Goal: Task Accomplishment & Management: Manage account settings

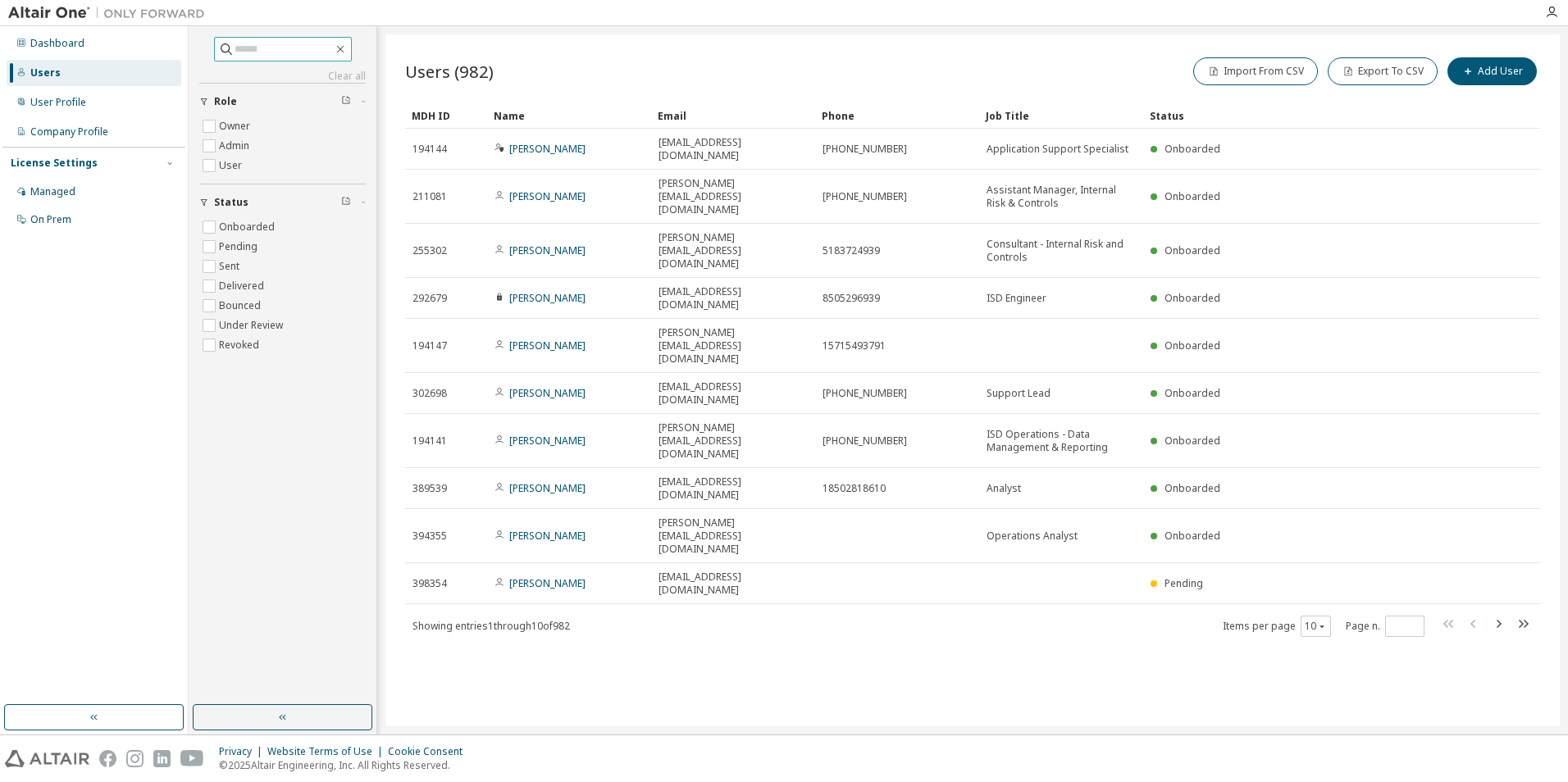
click at [253, 55] on input "text" at bounding box center [283, 49] width 98 height 17
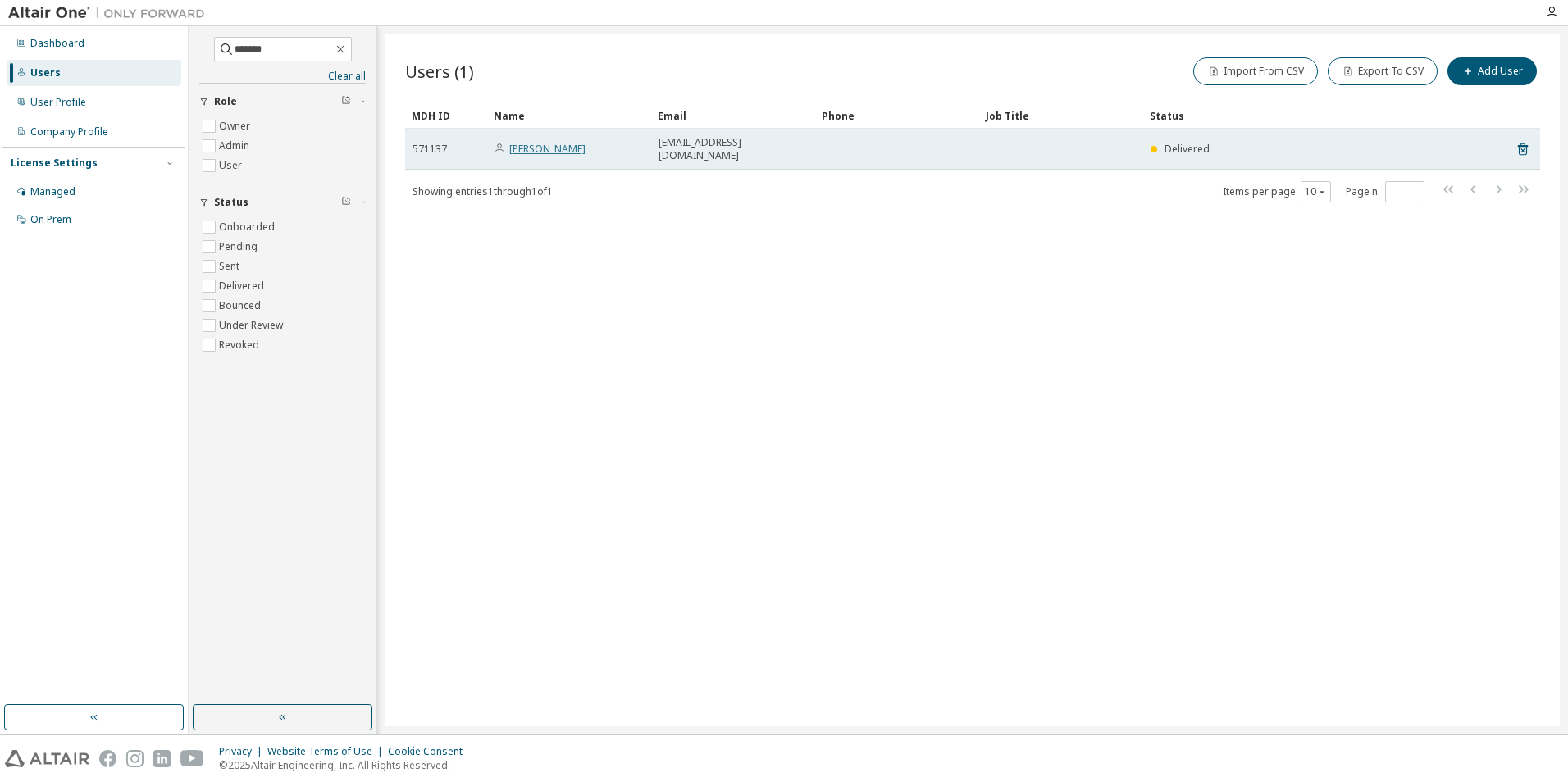
click at [549, 142] on link "[PERSON_NAME]" at bounding box center [548, 149] width 76 height 14
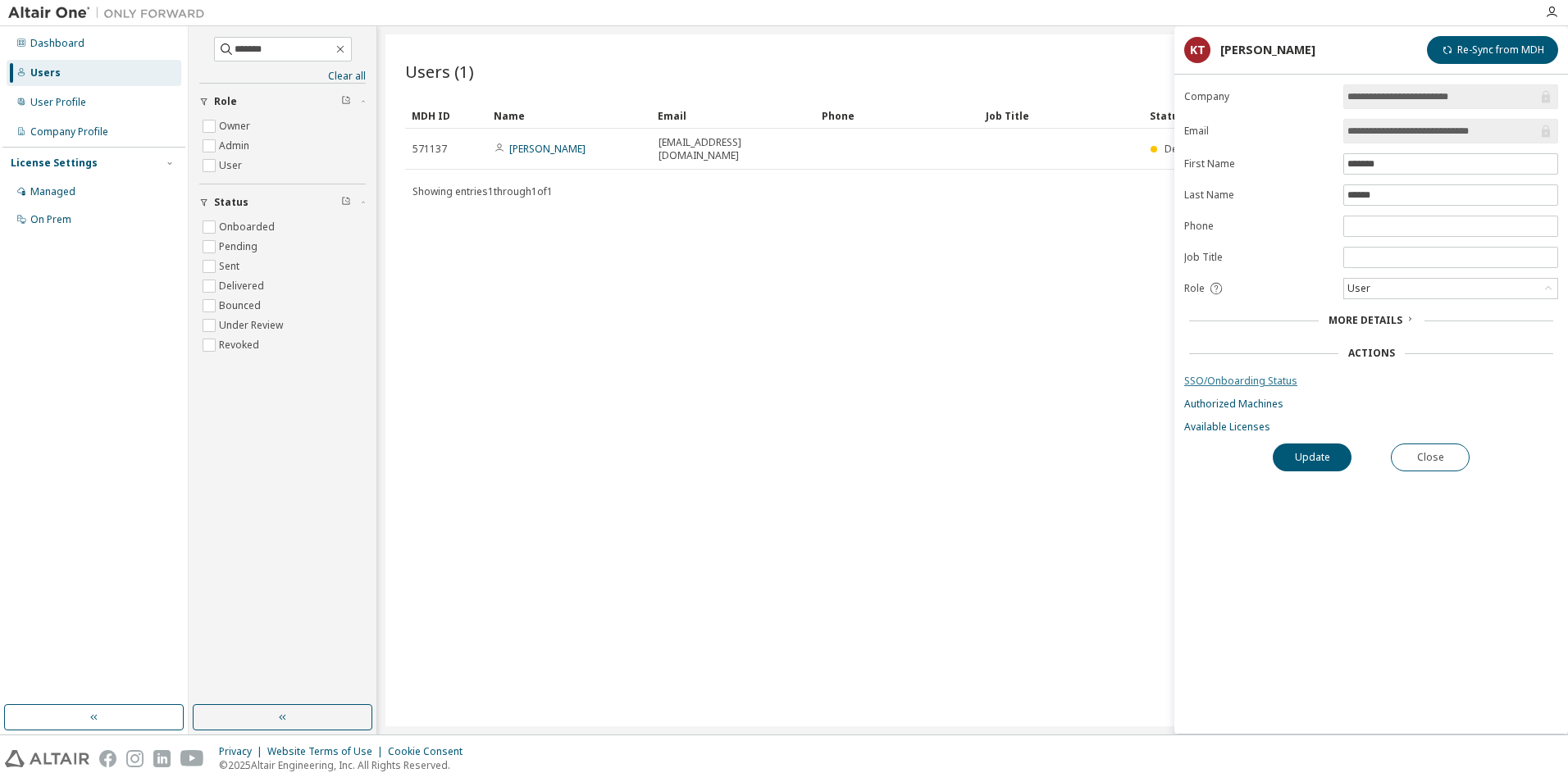
click at [1260, 382] on link "SSO/Onboarding Status" at bounding box center [1371, 381] width 374 height 13
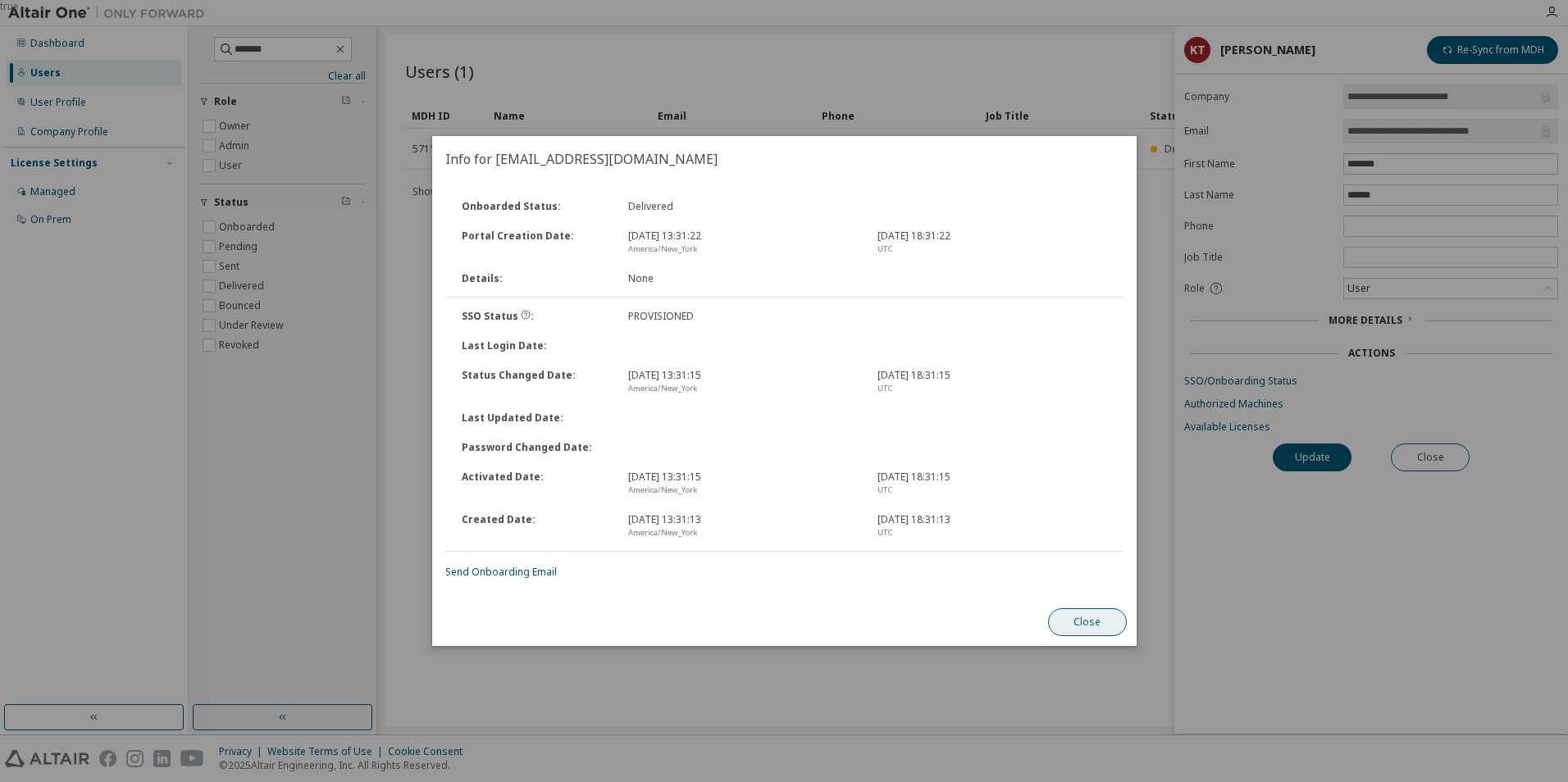
click at [1102, 617] on button "Close" at bounding box center [1086, 622] width 79 height 28
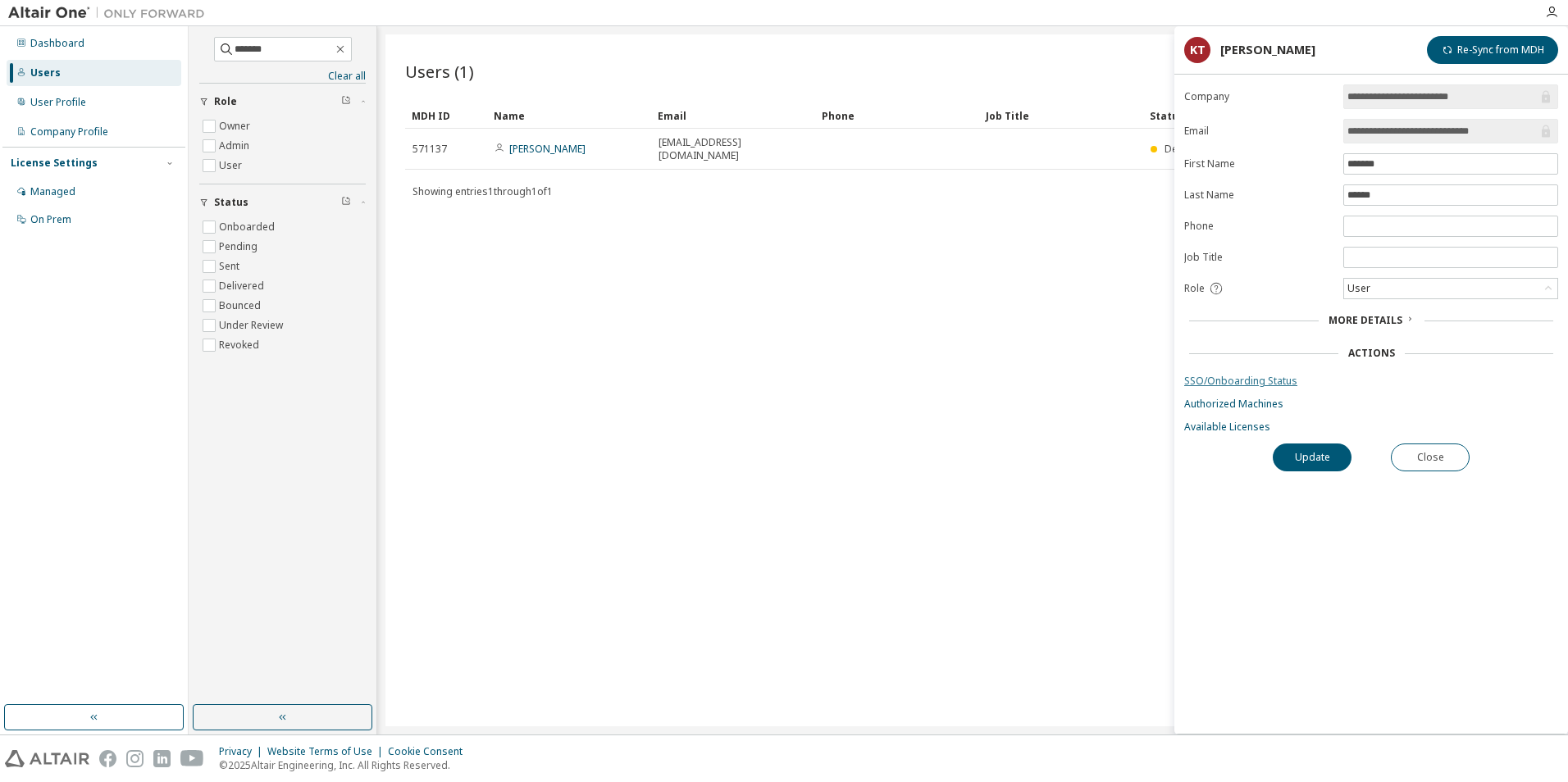
click at [1240, 376] on link "SSO/Onboarding Status" at bounding box center [1371, 381] width 374 height 13
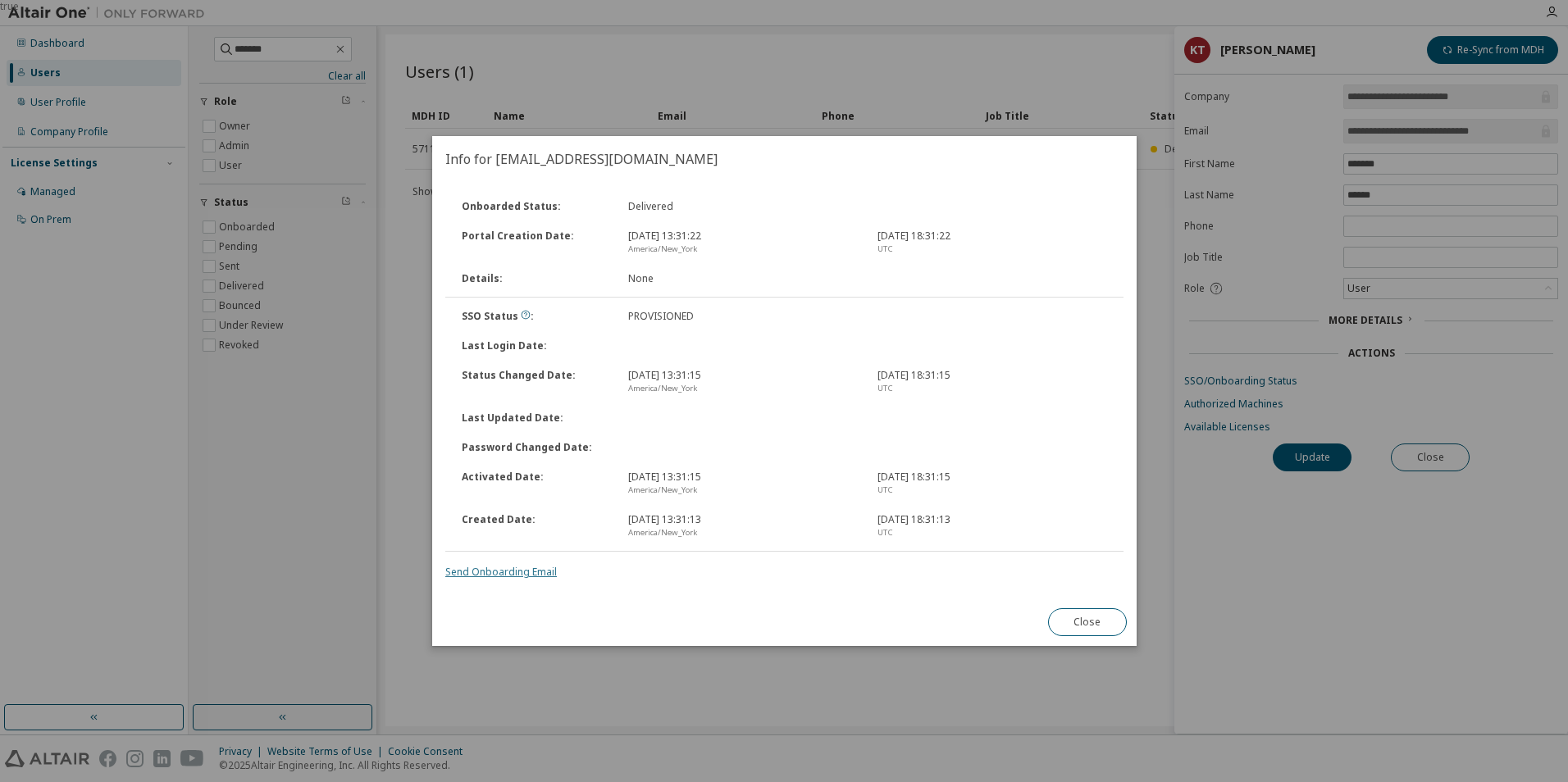
click at [498, 577] on link "Send Onboarding Email" at bounding box center [501, 572] width 111 height 14
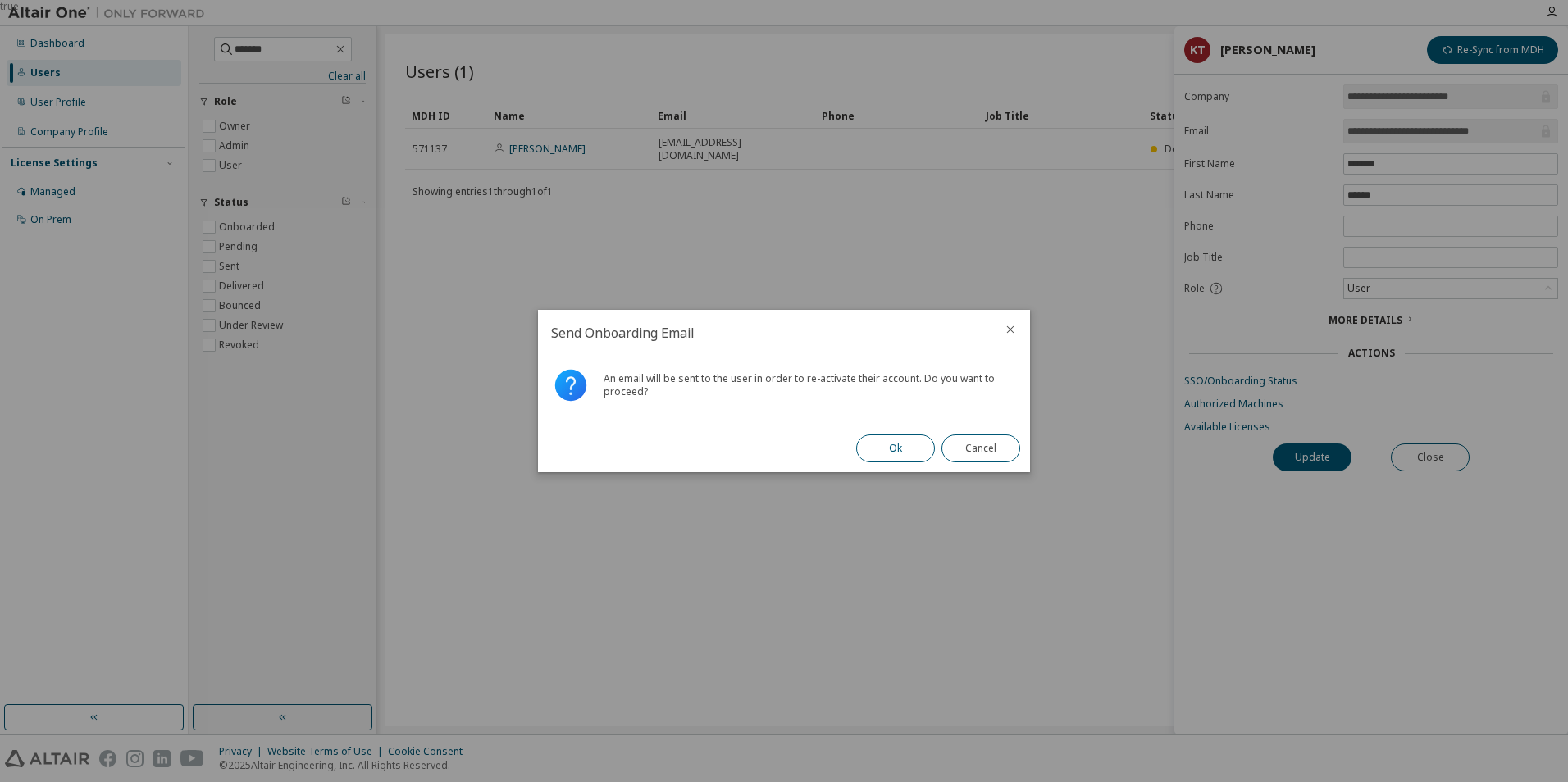
click at [882, 454] on button "Ok" at bounding box center [895, 449] width 79 height 28
click at [968, 456] on button "Close" at bounding box center [981, 449] width 79 height 28
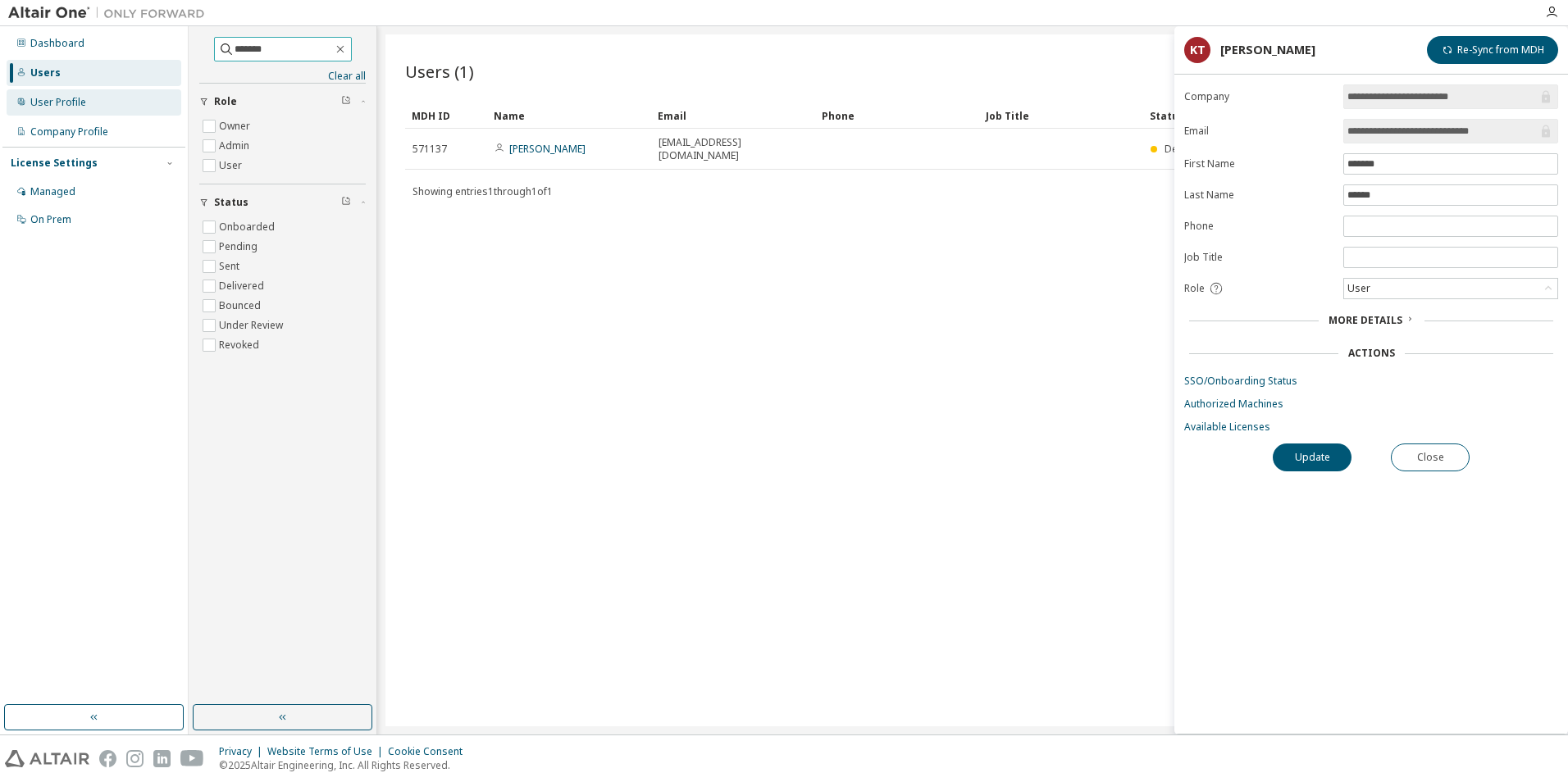
drag, startPoint x: 264, startPoint y: 51, endPoint x: 26, endPoint y: 101, distance: 243.2
click at [27, 101] on div "**********" at bounding box center [784, 381] width 1568 height 709
type input "******"
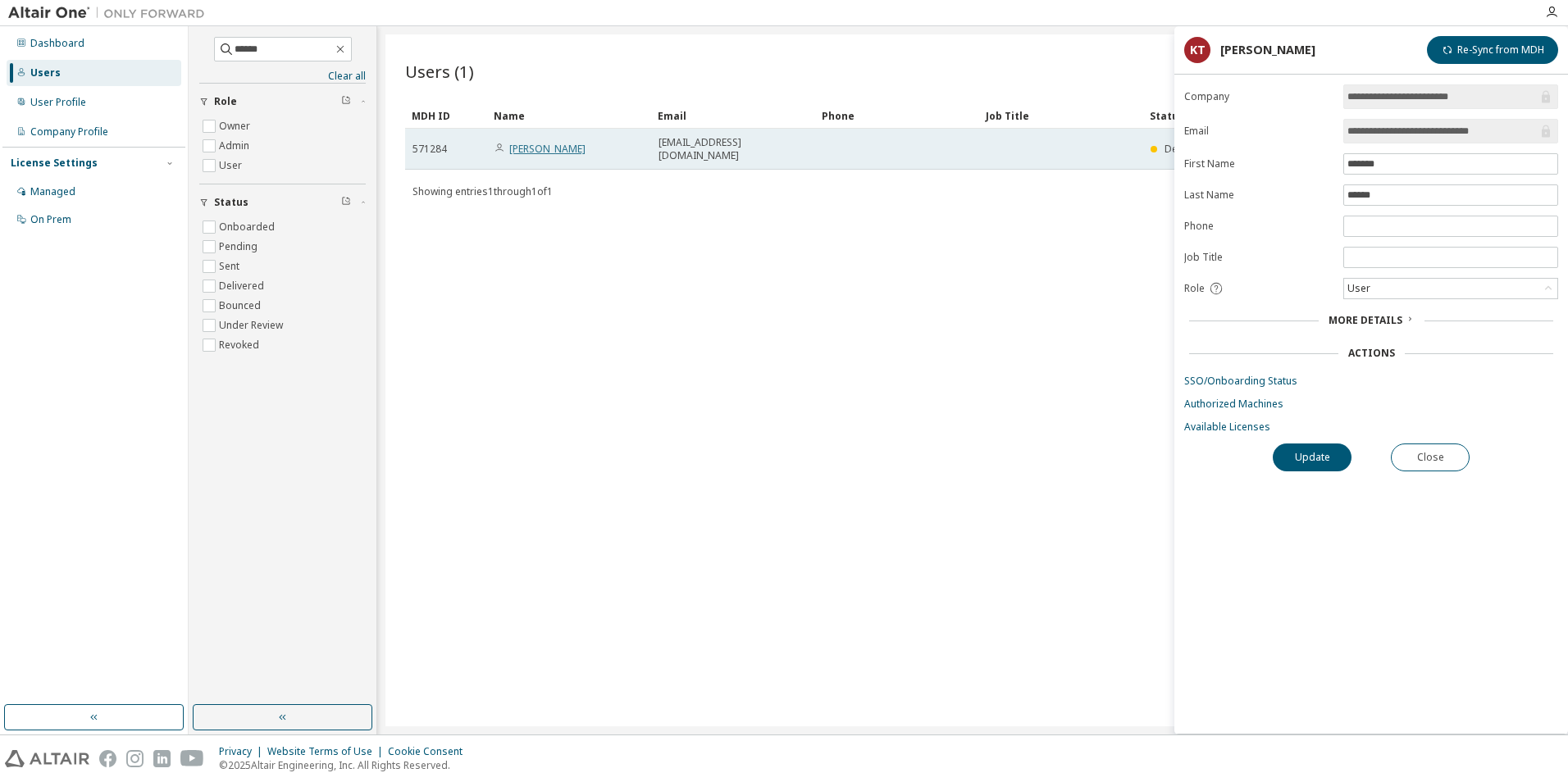
click at [520, 142] on link "[PERSON_NAME]" at bounding box center [548, 149] width 76 height 14
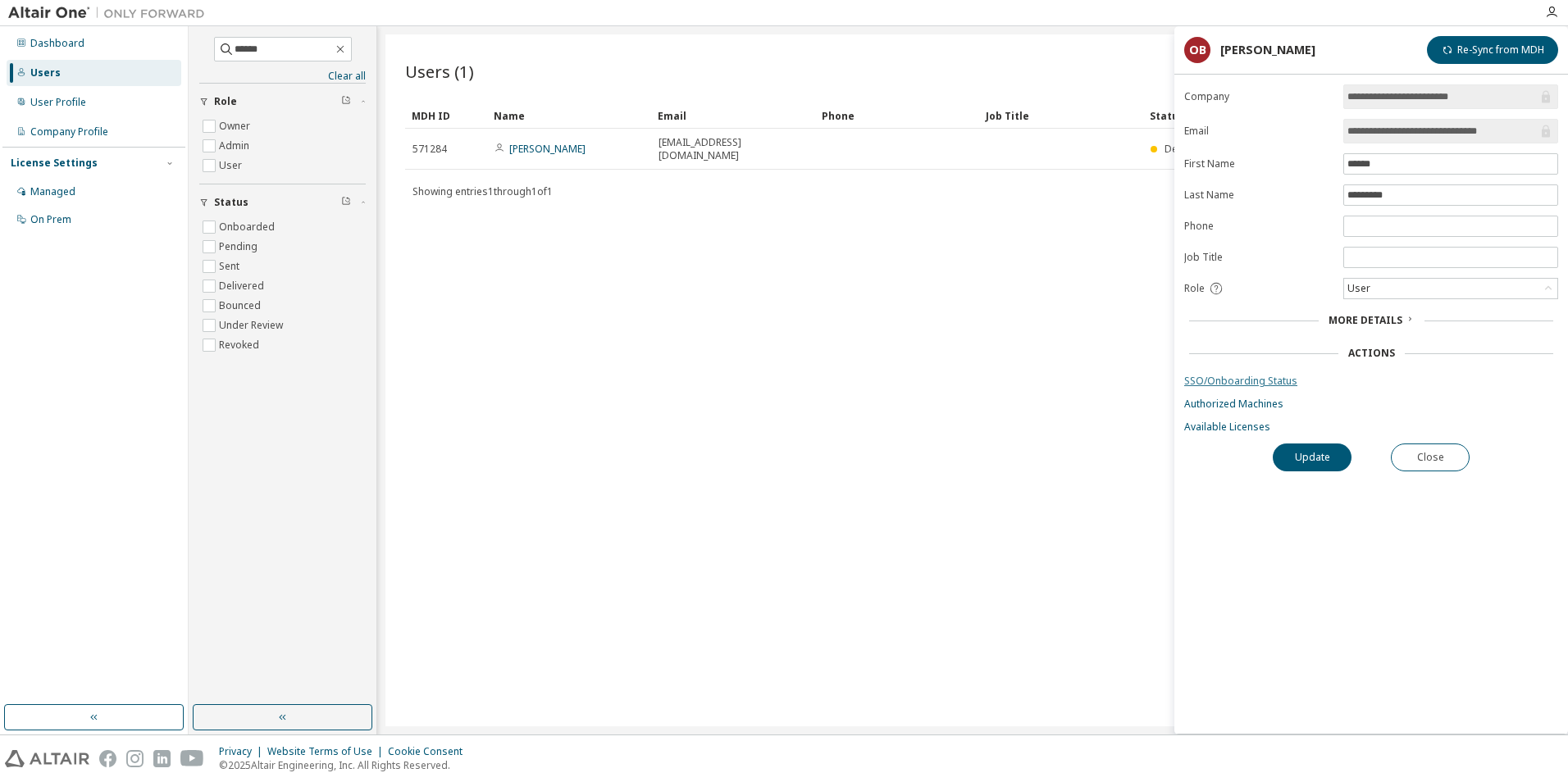
click at [1260, 378] on link "SSO/Onboarding Status" at bounding box center [1371, 381] width 374 height 13
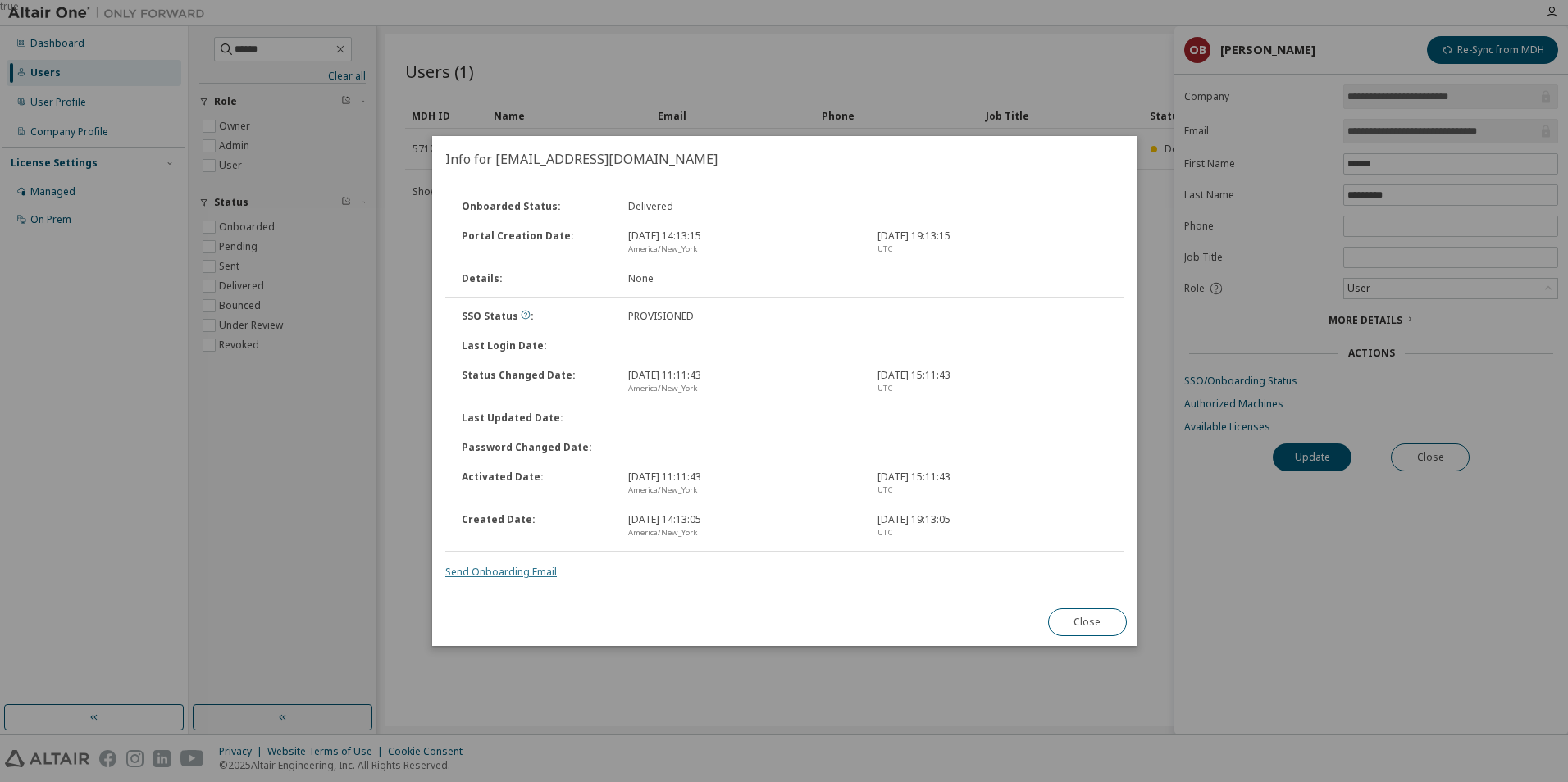
click at [549, 570] on link "Send Onboarding Email" at bounding box center [501, 572] width 111 height 14
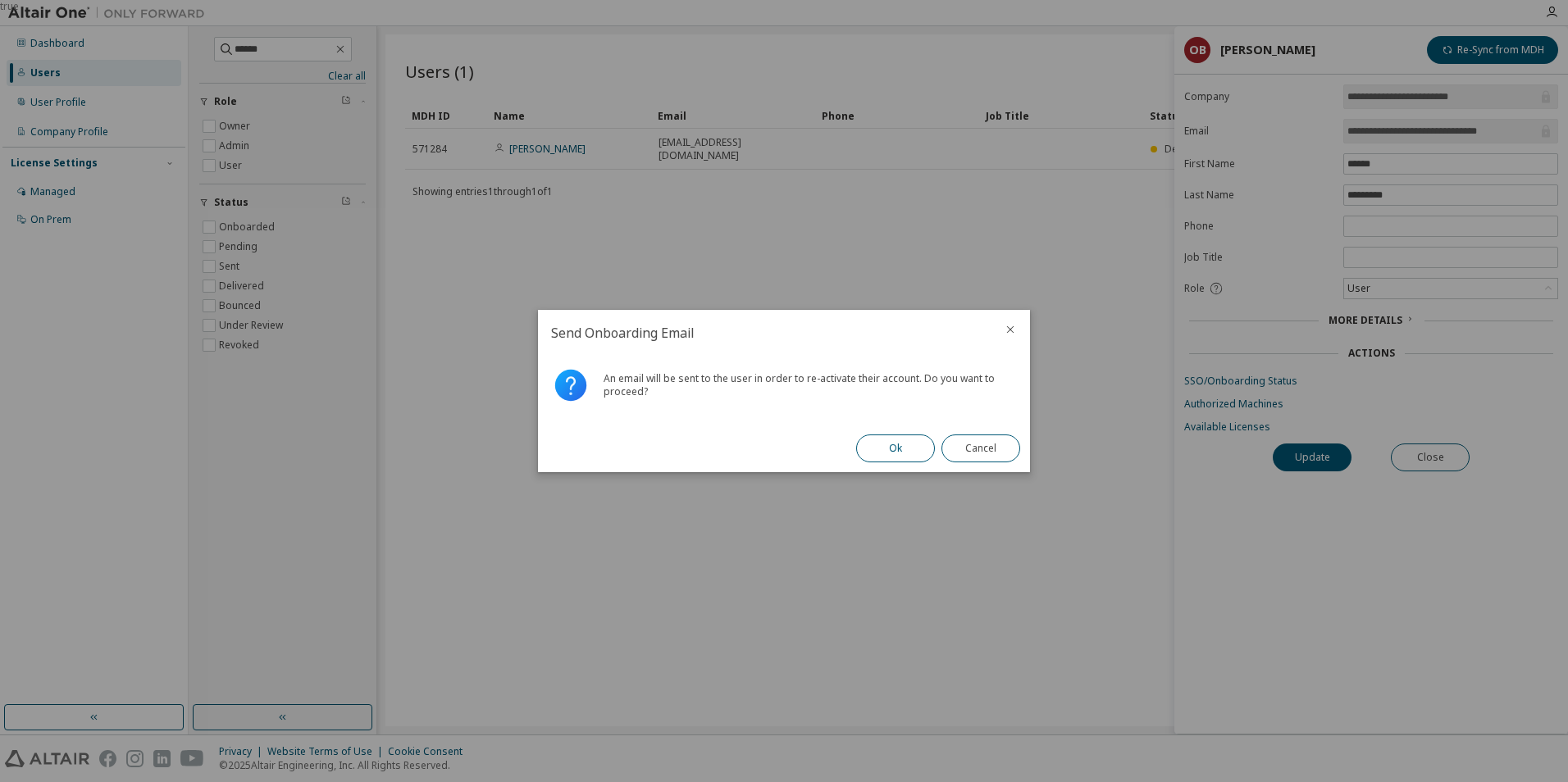
click at [905, 446] on button "Ok" at bounding box center [895, 449] width 79 height 28
click at [989, 453] on button "Close" at bounding box center [981, 449] width 79 height 28
